Goal: Information Seeking & Learning: Check status

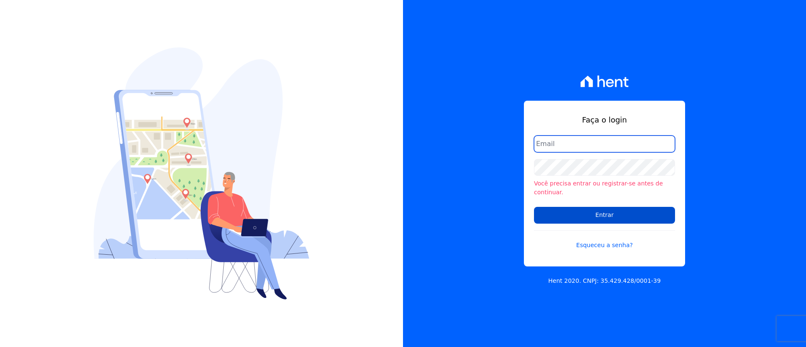
type input "[EMAIL_ADDRESS][DOMAIN_NAME]"
click at [620, 211] on input "Entrar" at bounding box center [604, 215] width 141 height 17
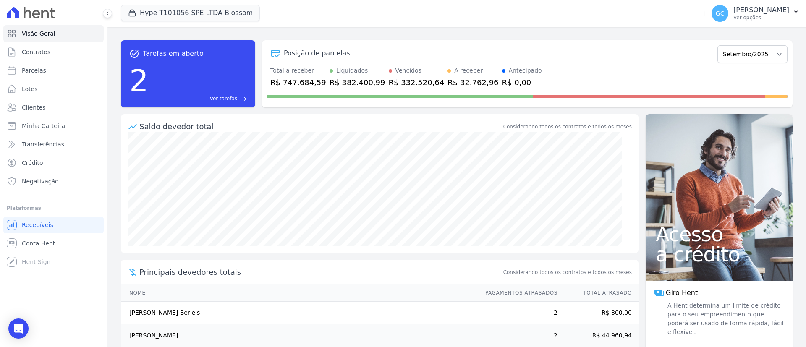
click at [184, 4] on div "Hype T101056 SPE LTDA Blossom HYPE EMPREENDIMENTOS IMOBILIARIOS SPE LTDA HIGH 1…" at bounding box center [411, 14] width 581 height 28
click at [193, 12] on button "Hype T101056 SPE LTDA Blossom" at bounding box center [190, 13] width 139 height 16
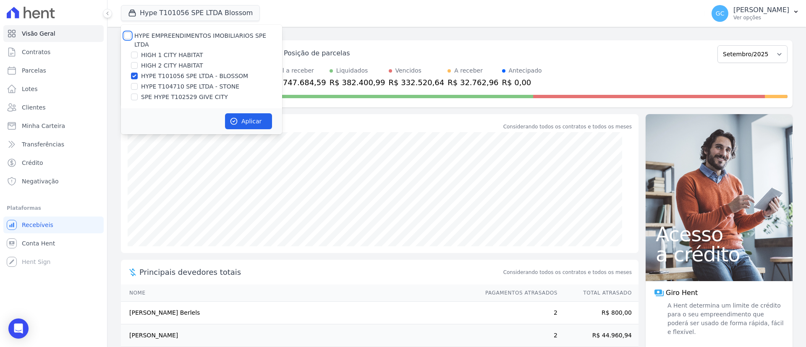
click at [130, 37] on input "HYPE EMPREENDIMENTOS IMOBILIARIOS SPE LTDA" at bounding box center [127, 35] width 7 height 7
checkbox input "true"
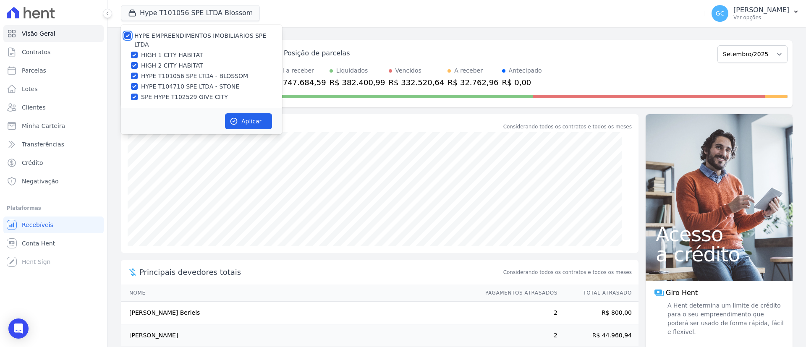
checkbox input "true"
click at [241, 113] on button "Aplicar" at bounding box center [248, 121] width 47 height 16
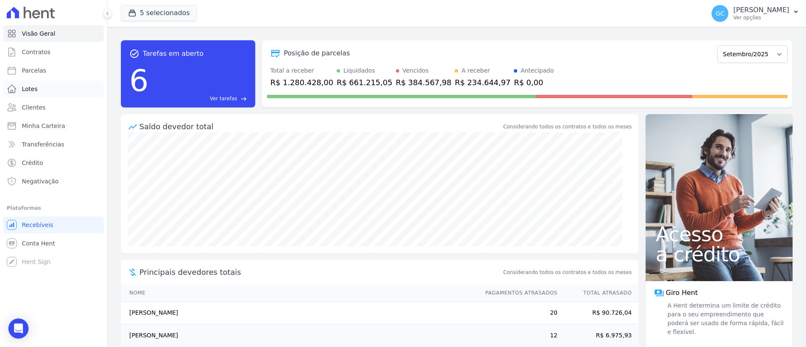
click at [32, 89] on span "Lotes" at bounding box center [30, 89] width 16 height 8
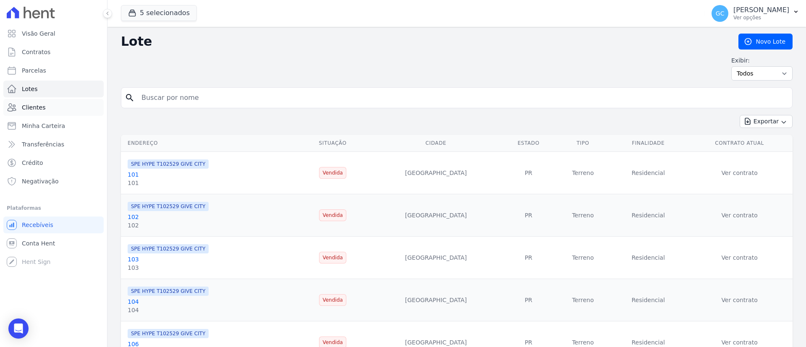
click at [38, 105] on span "Clientes" at bounding box center [34, 107] width 24 height 8
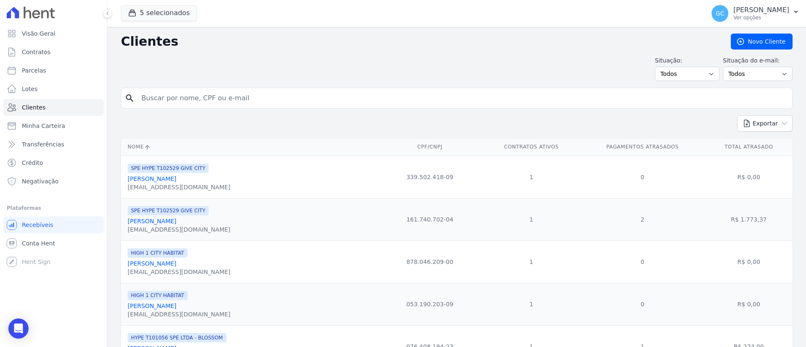
click at [274, 93] on input "search" at bounding box center [462, 98] width 652 height 17
paste input "Raphael de Oliveira Pinto"
type input "Raphael de Oliveira Pinto"
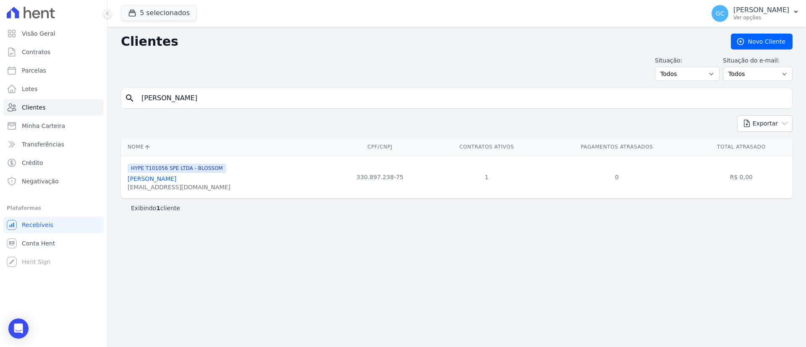
click at [176, 177] on link "Raphael De Oliveira Pinto Sousa" at bounding box center [152, 178] width 49 height 7
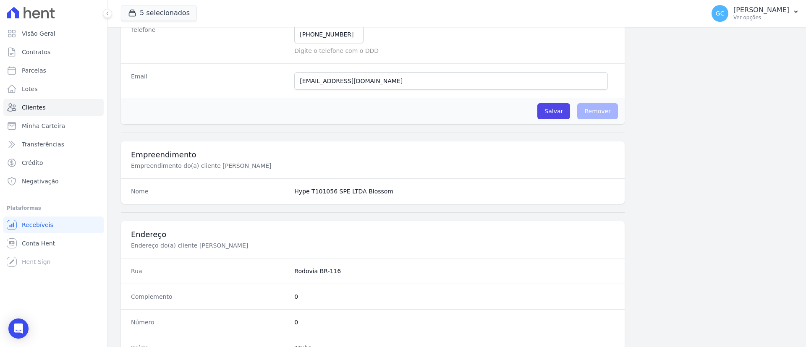
scroll to position [438, 0]
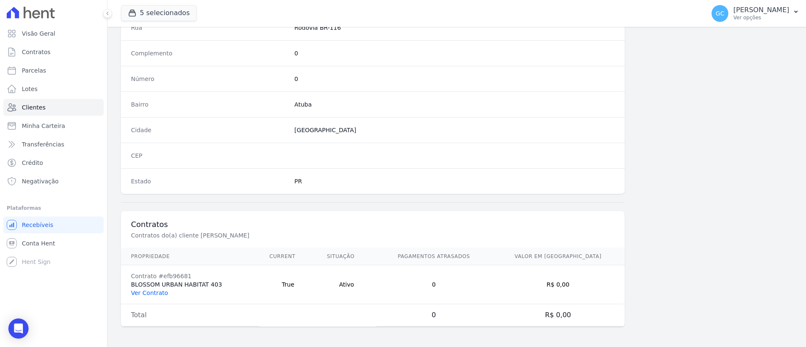
click at [162, 293] on link "Ver Contrato" at bounding box center [149, 293] width 37 height 7
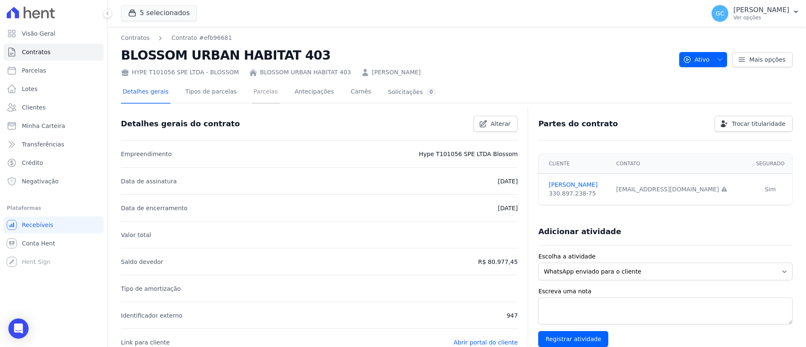
click at [252, 89] on link "Parcelas" at bounding box center [266, 92] width 28 height 22
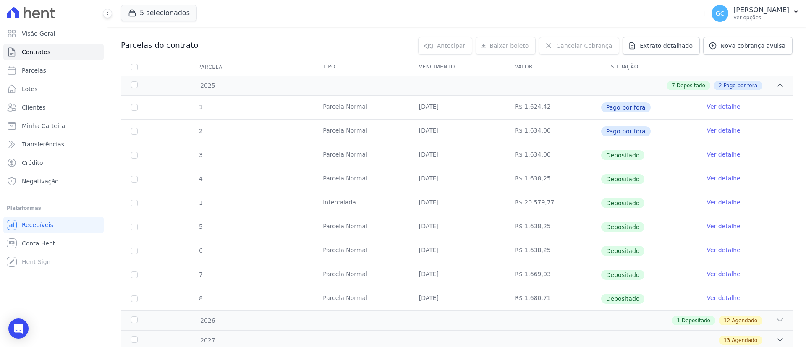
scroll to position [129, 0]
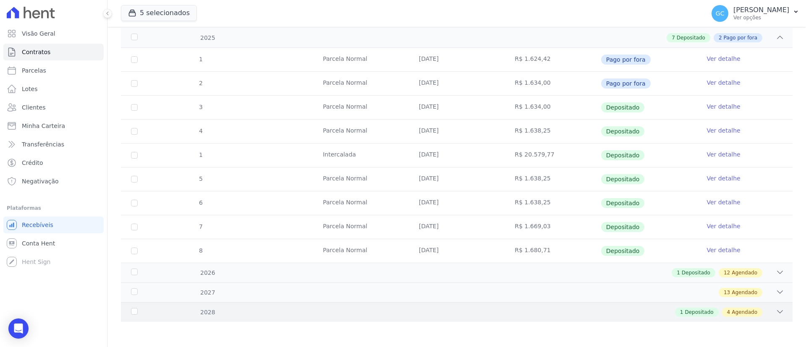
click at [264, 304] on div "2028 1 Depositado 4 Agendado" at bounding box center [457, 312] width 672 height 20
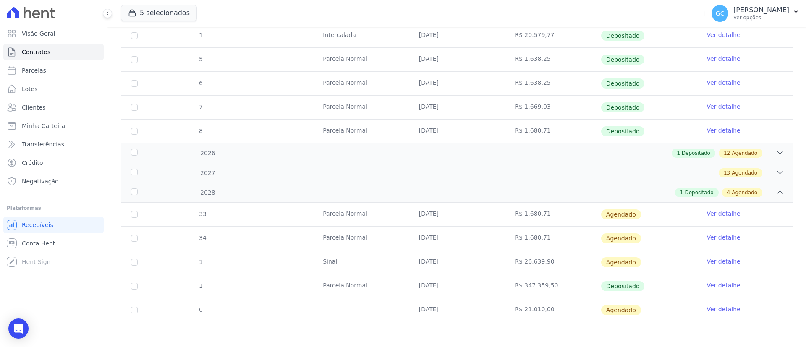
click at [716, 285] on link "Ver detalhe" at bounding box center [724, 285] width 34 height 8
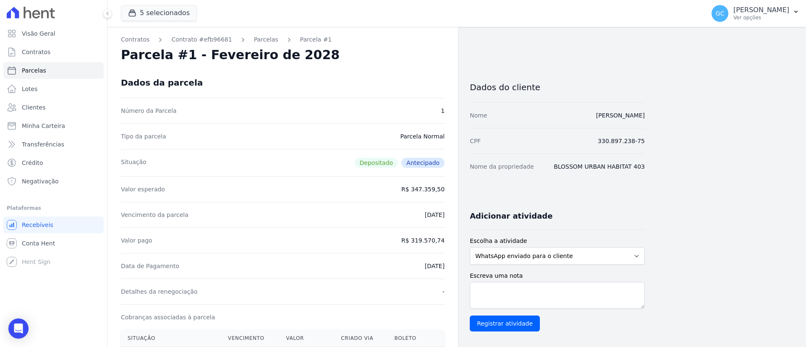
drag, startPoint x: 399, startPoint y: 241, endPoint x: 450, endPoint y: 240, distance: 51.2
click at [450, 240] on div "Contratos Contrato #efb96681 Parcelas Parcela #1 Parcela #1 - Fevereiro de 2028…" at bounding box center [282, 336] width 351 height 618
copy dd "R$ 319.570,74"
